Goal: Task Accomplishment & Management: Complete application form

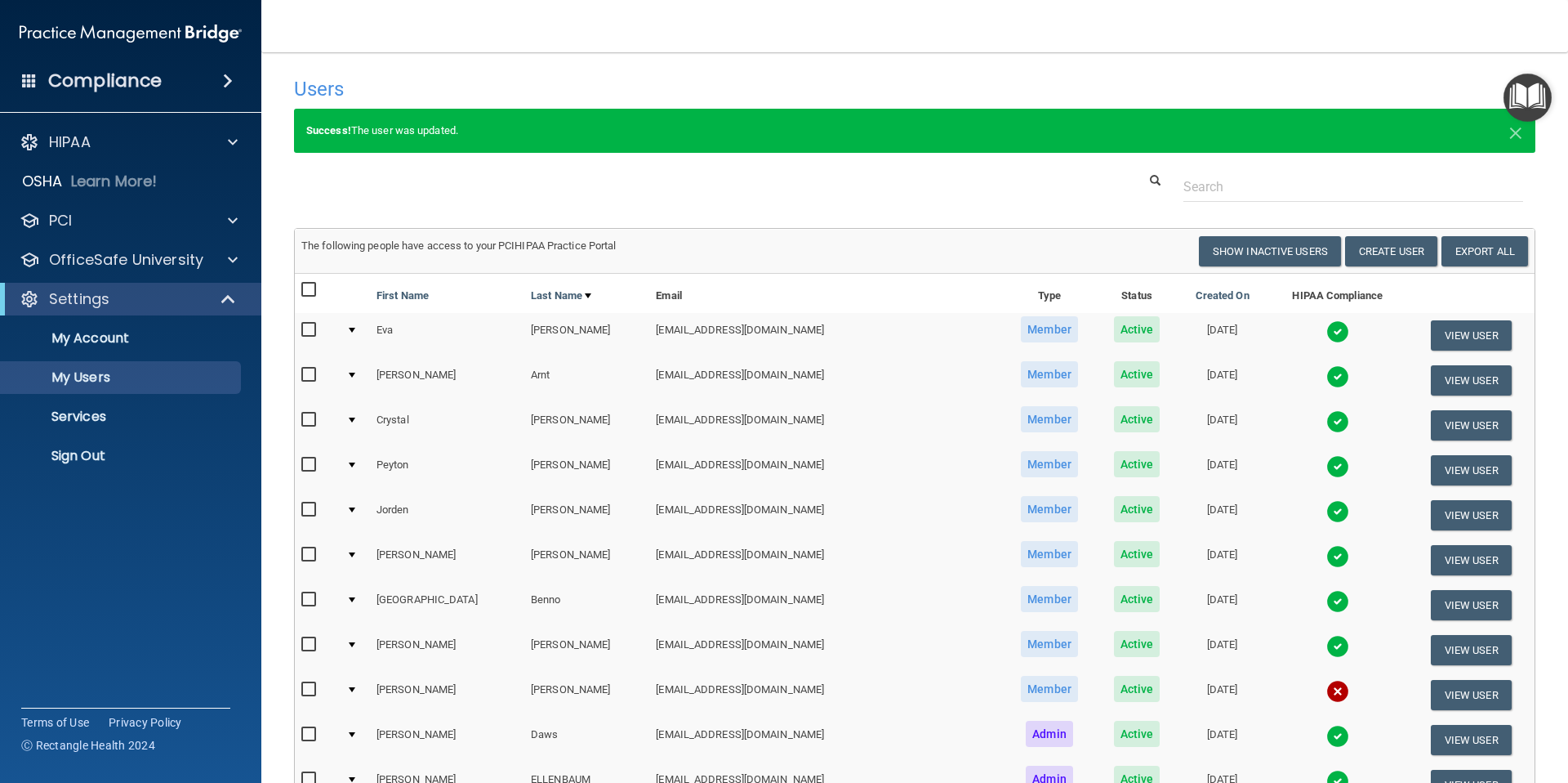
select select "20"
click at [1393, 254] on button "Create User" at bounding box center [1391, 251] width 92 height 31
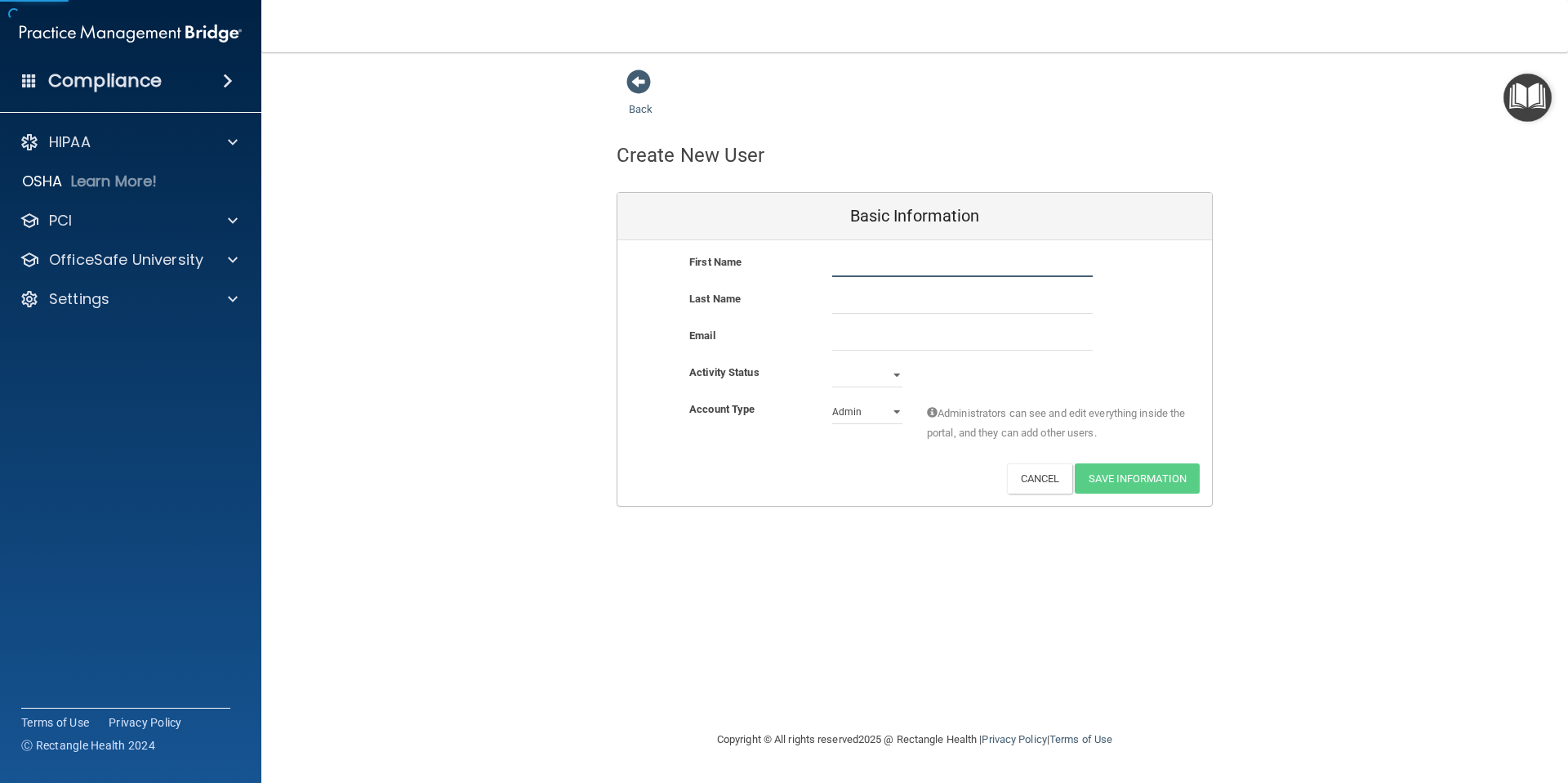
click at [860, 265] on input "text" at bounding box center [963, 264] width 261 height 25
type input "I"
type input "[PERSON_NAME]"
click at [838, 341] on input "email" at bounding box center [963, 338] width 261 height 25
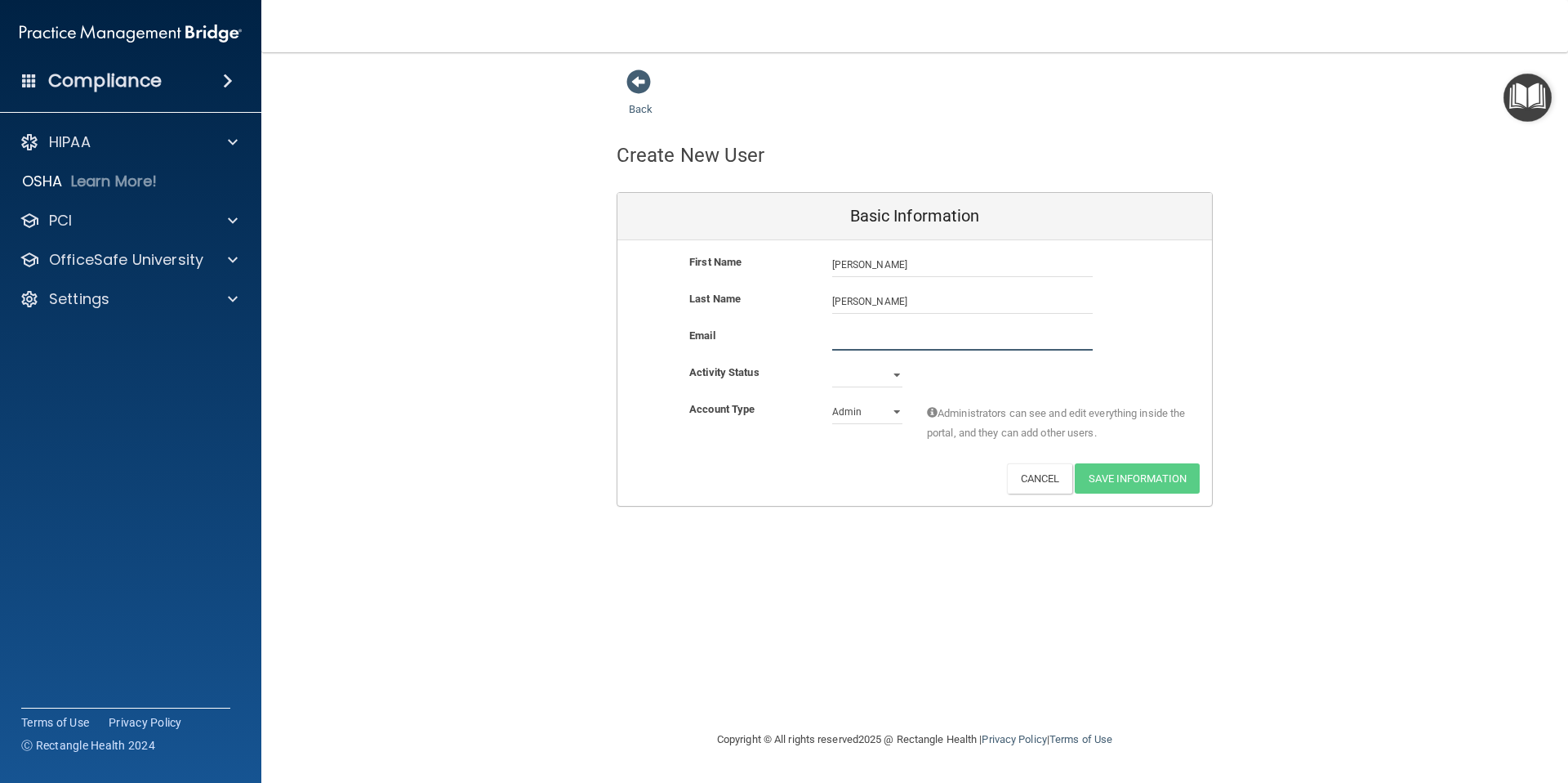
paste input "[EMAIL_ADDRESS][DOMAIN_NAME]"
type input "[EMAIL_ADDRESS][DOMAIN_NAME]"
click at [881, 379] on select "Active Inactive" at bounding box center [867, 375] width 70 height 25
select select "active"
click at [832, 363] on select "Active Inactive" at bounding box center [867, 375] width 70 height 25
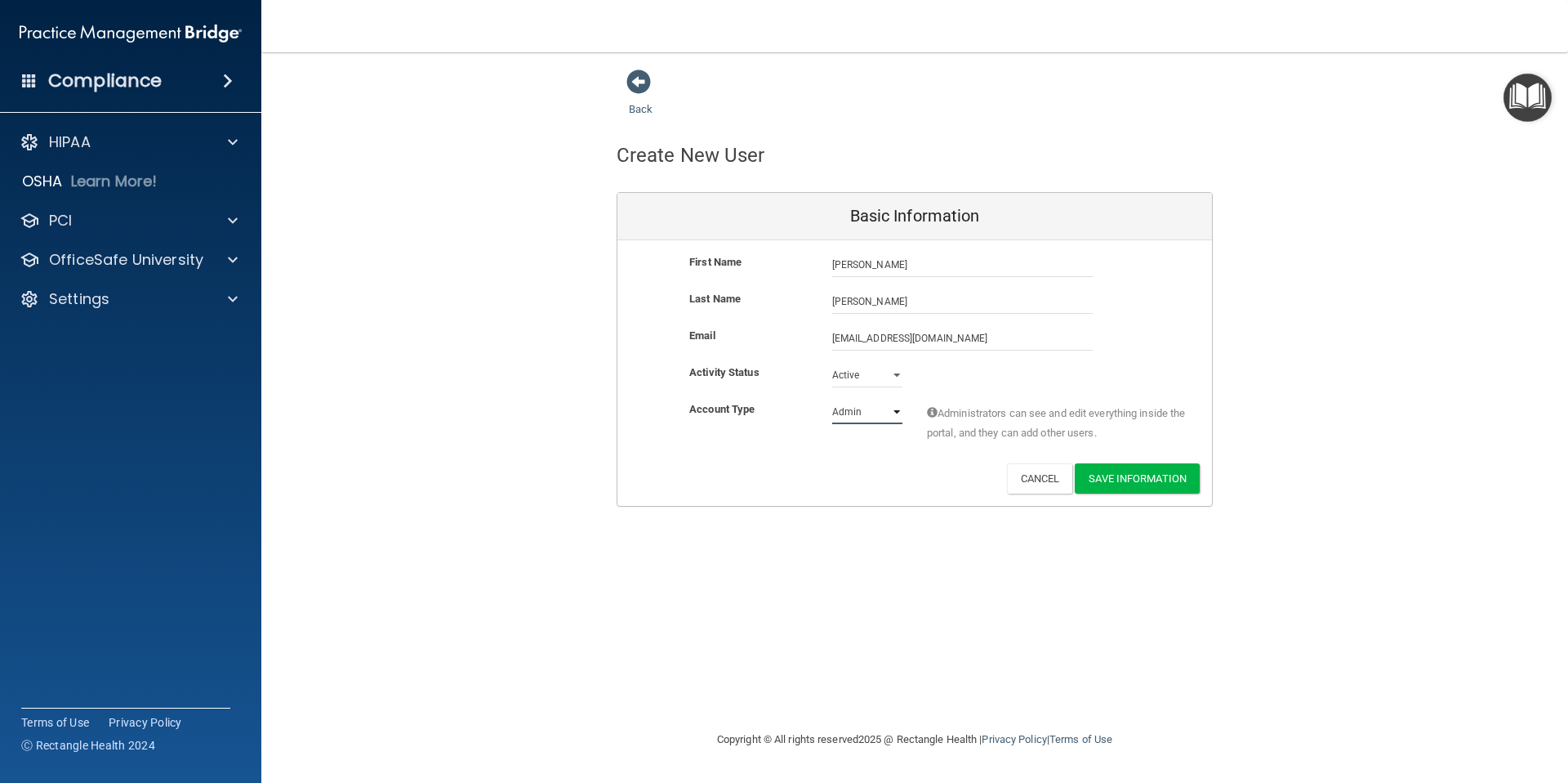
click at [888, 412] on select "Admin Member" at bounding box center [867, 411] width 70 height 25
select select "practice_member"
click at [832, 399] on select "Admin Member" at bounding box center [867, 411] width 70 height 25
click at [1107, 480] on button "Save Information" at bounding box center [1137, 478] width 125 height 31
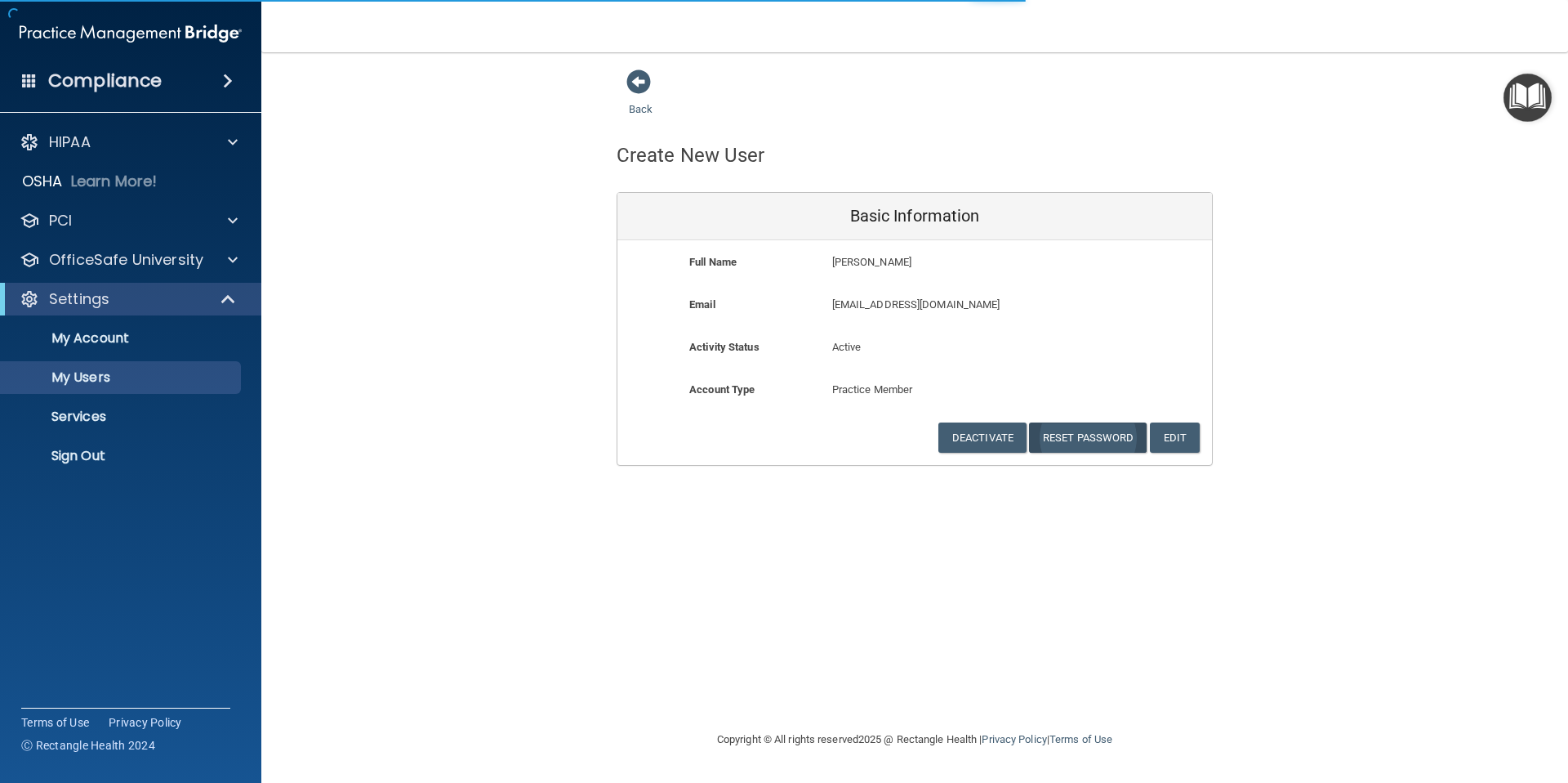
select select "20"
